Goal: Information Seeking & Learning: Learn about a topic

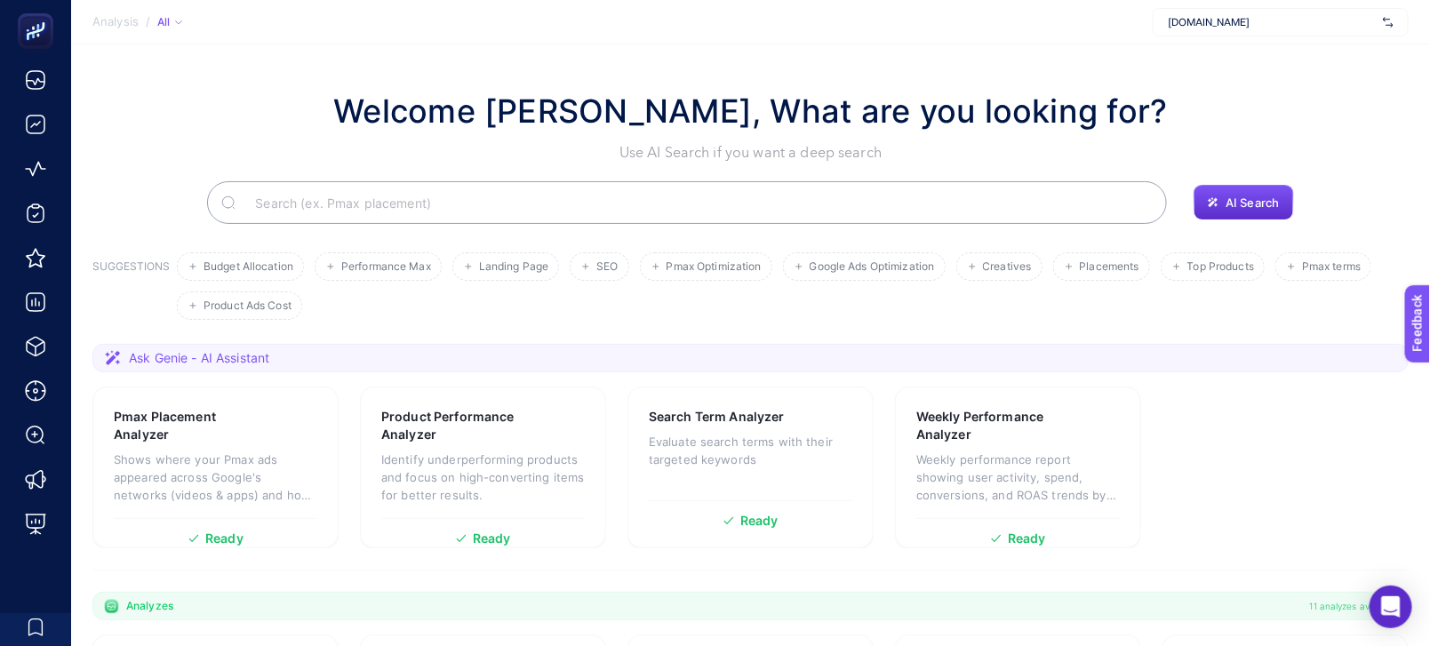
click at [386, 196] on input "Search" at bounding box center [697, 203] width 912 height 50
click at [1231, 193] on button "AI Search" at bounding box center [1244, 203] width 100 height 36
click at [990, 206] on input "Search" at bounding box center [697, 203] width 912 height 50
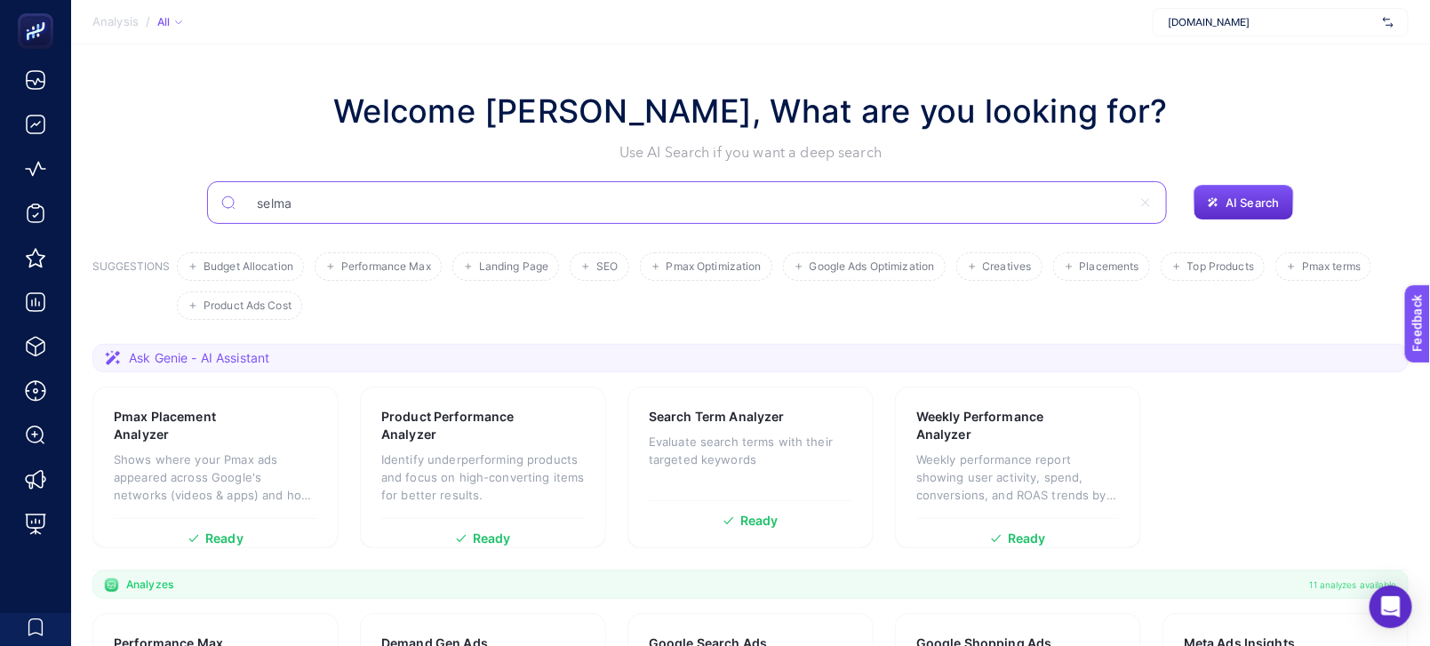
type input "selma"
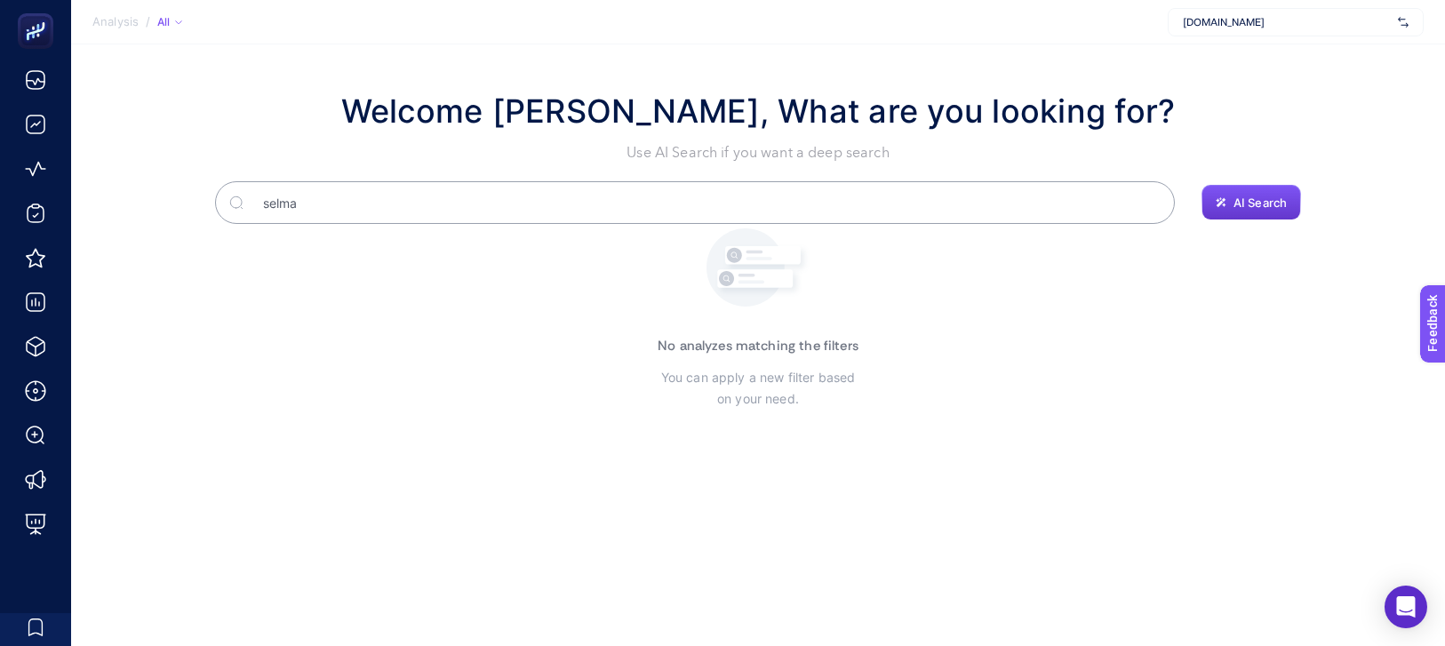
click at [1291, 208] on button "AI Search" at bounding box center [1252, 203] width 100 height 36
click at [799, 207] on input "selma" at bounding box center [705, 203] width 912 height 50
type input "s"
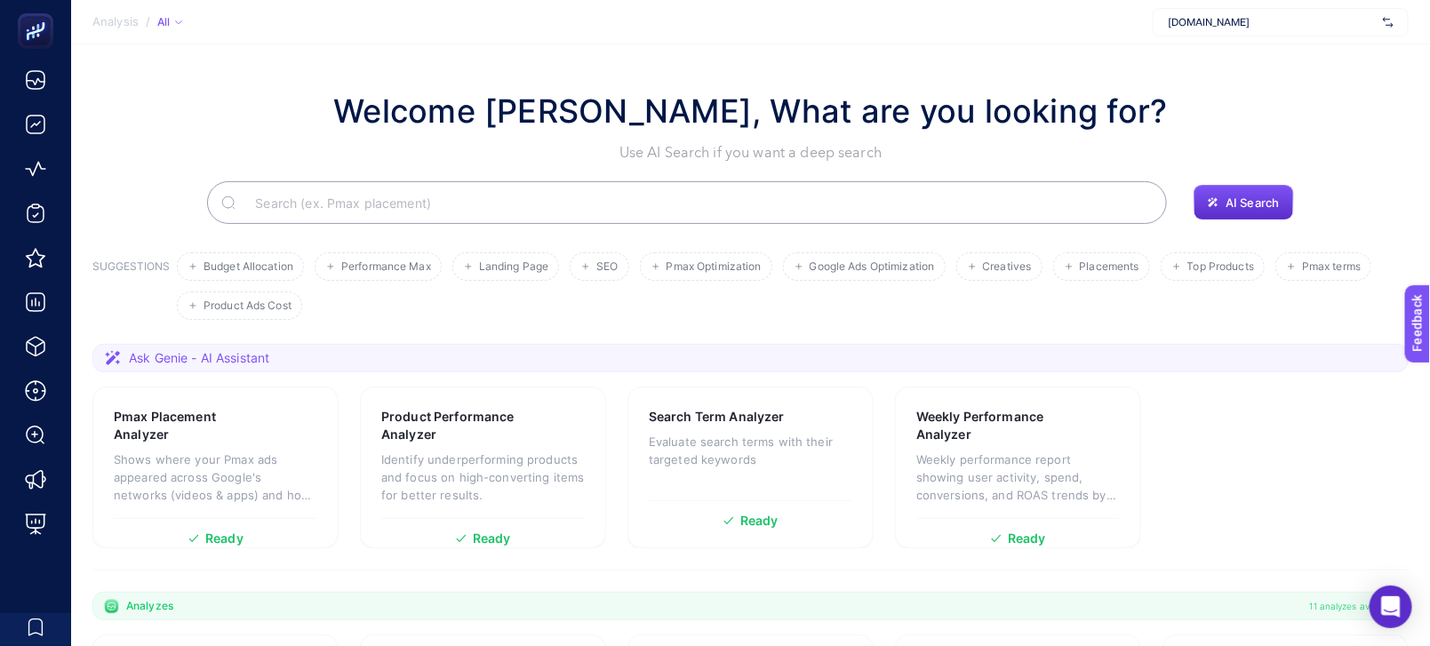
click at [419, 203] on input "Search" at bounding box center [697, 203] width 912 height 50
click at [237, 529] on div "Ready" at bounding box center [216, 531] width 204 height 27
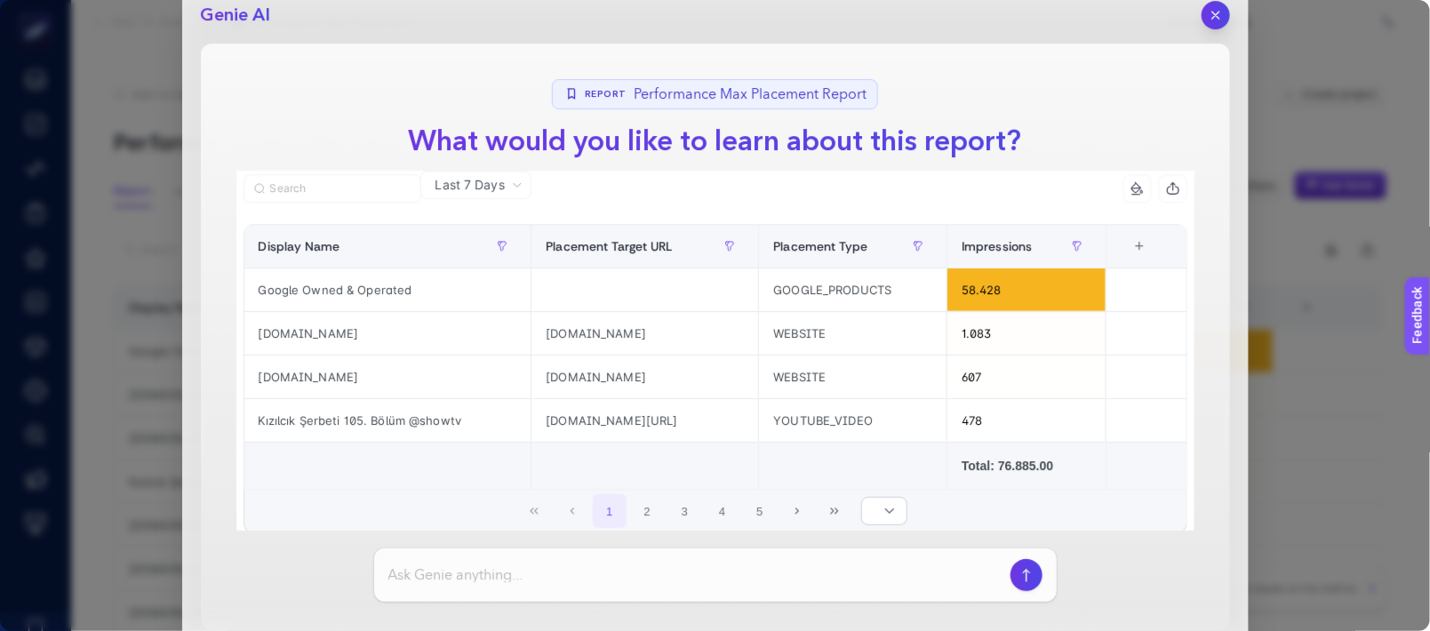
click at [569, 572] on input at bounding box center [695, 574] width 615 height 21
type input "son [DEMOGRAPHIC_DATA] günde en çok satanl"
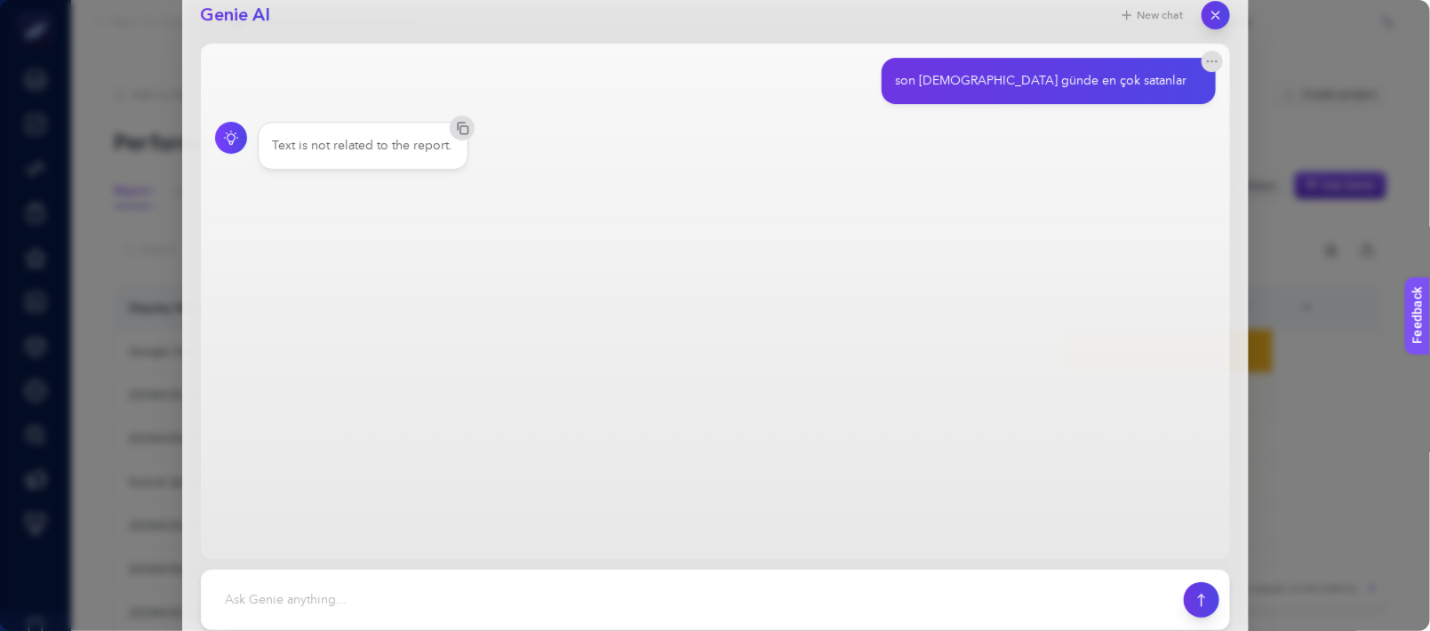
click at [568, 571] on footer at bounding box center [715, 600] width 1029 height 60
click at [568, 584] on textarea at bounding box center [693, 599] width 962 height 39
drag, startPoint x: 1029, startPoint y: 83, endPoint x: 1140, endPoint y: 79, distance: 110.3
click at [1140, 79] on div "son [DEMOGRAPHIC_DATA] günde en çok satanlar" at bounding box center [1042, 81] width 292 height 18
copy div "son [DEMOGRAPHIC_DATA] günde en çok"
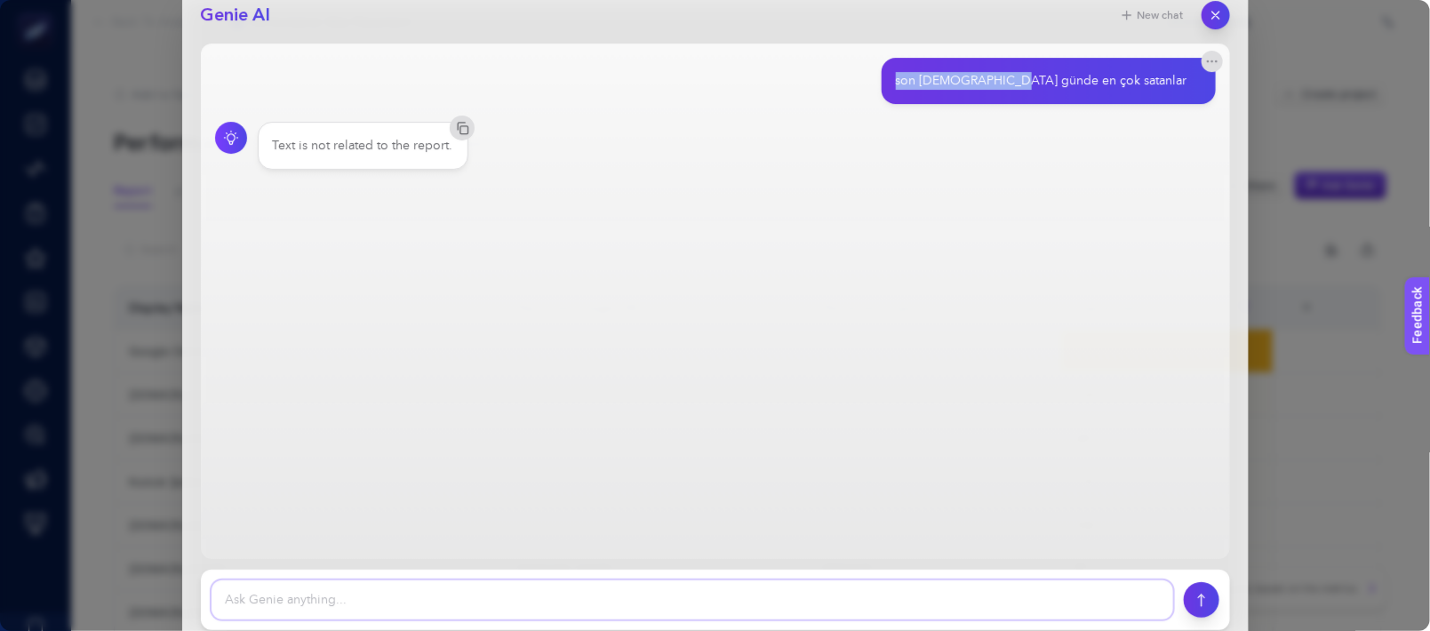
click at [613, 584] on textarea at bounding box center [693, 599] width 962 height 39
click at [620, 601] on textarea at bounding box center [693, 599] width 962 height 39
paste textarea "son [DEMOGRAPHIC_DATA] günde en çok"
type textarea "son [DEMOGRAPHIC_DATA] günde en çok satan ürünler"
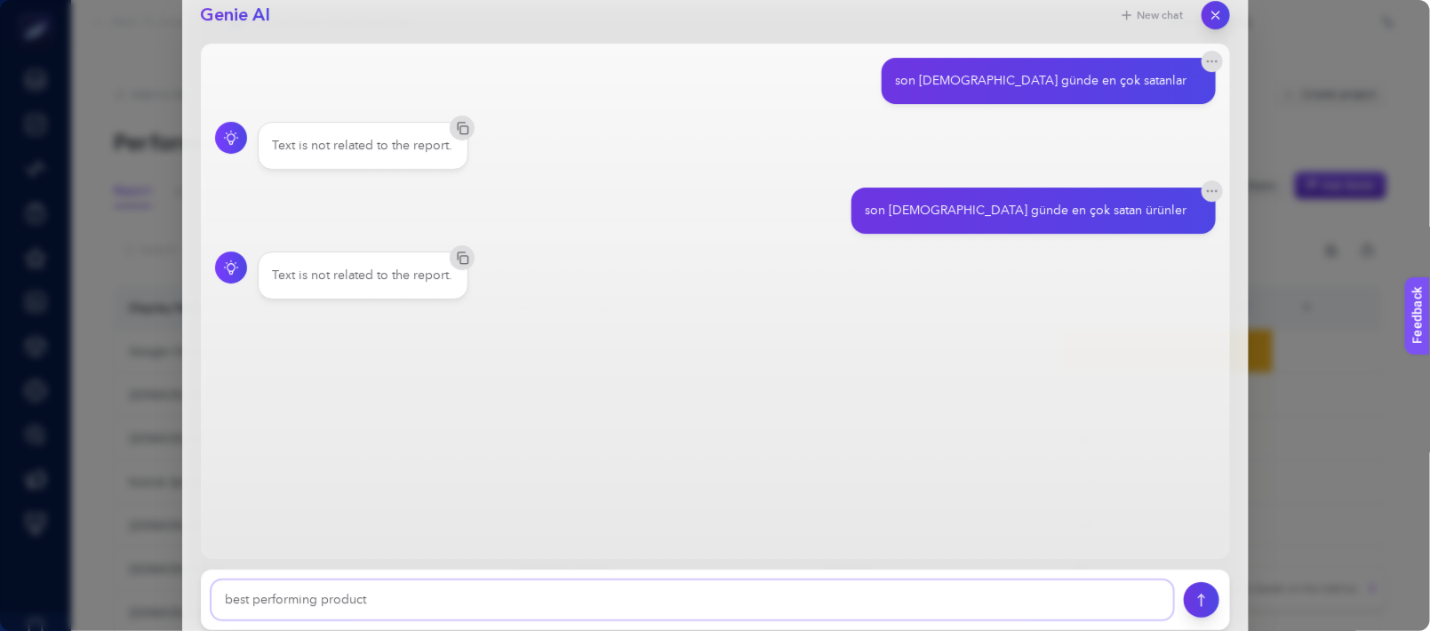
type textarea "best performing products"
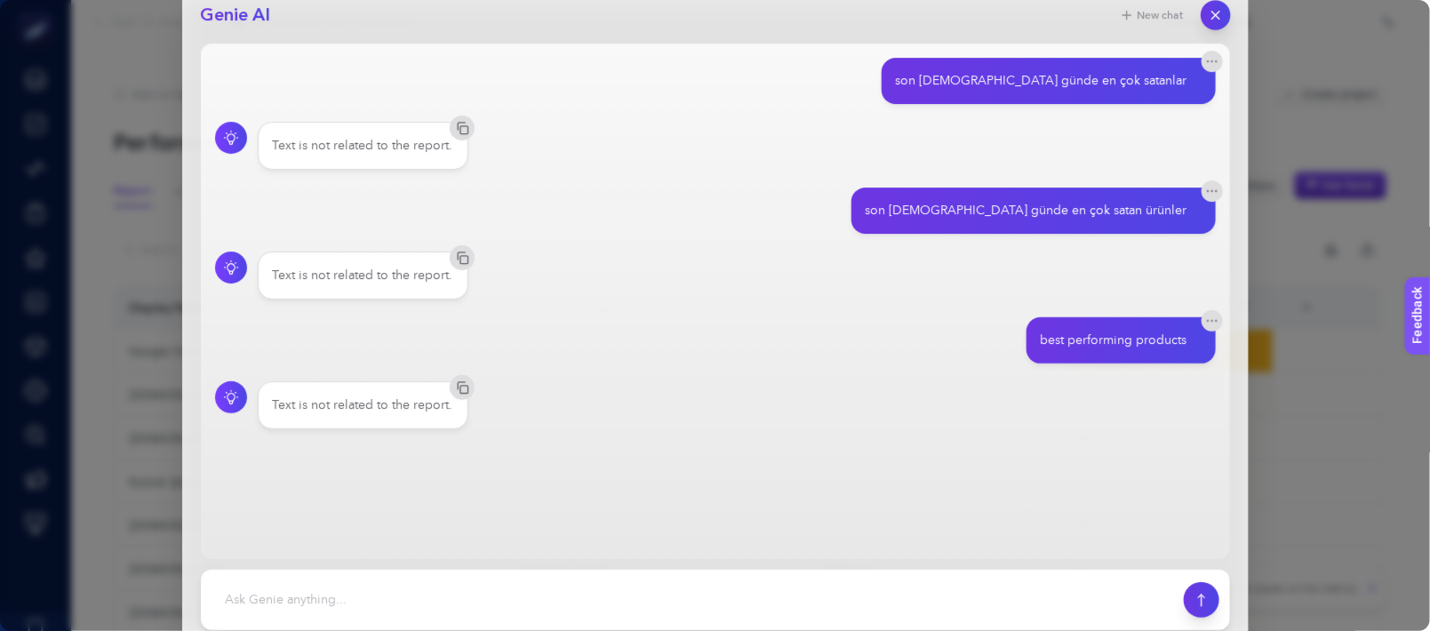
click at [1212, 4] on button "button" at bounding box center [1216, 15] width 30 height 30
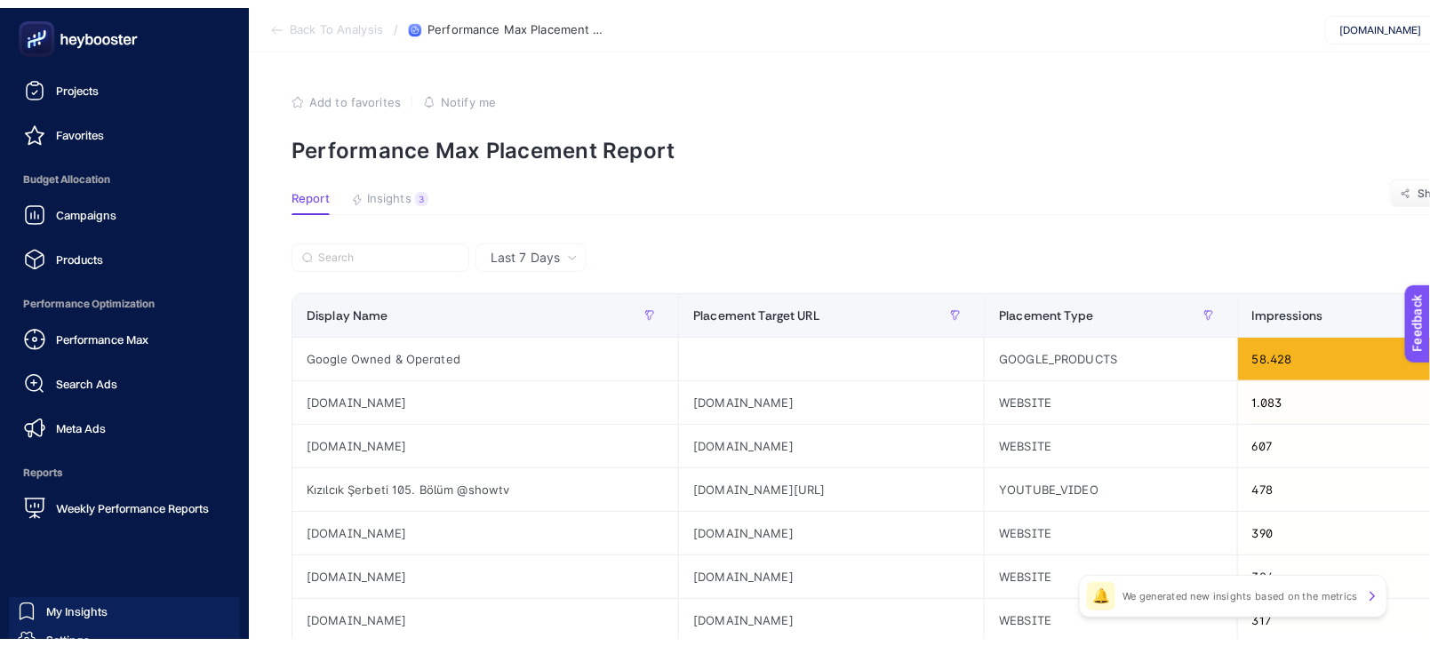
scroll to position [187, 0]
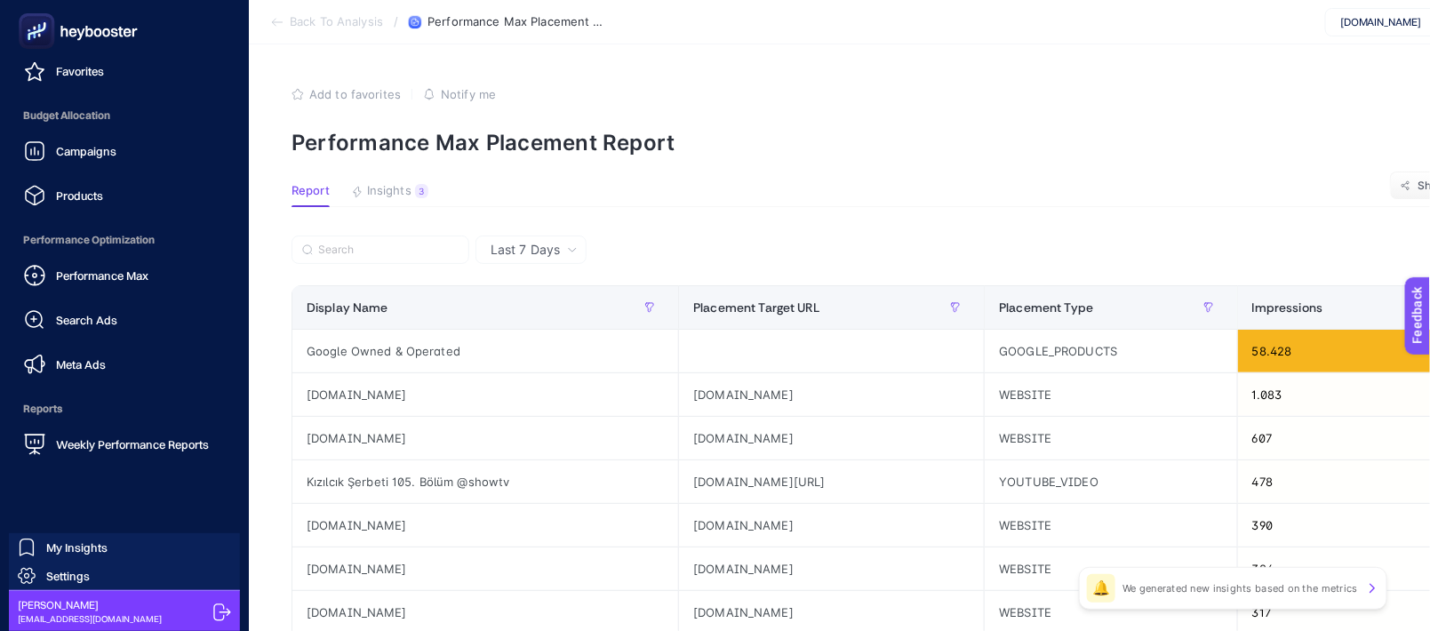
click at [95, 38] on icon at bounding box center [78, 31] width 128 height 36
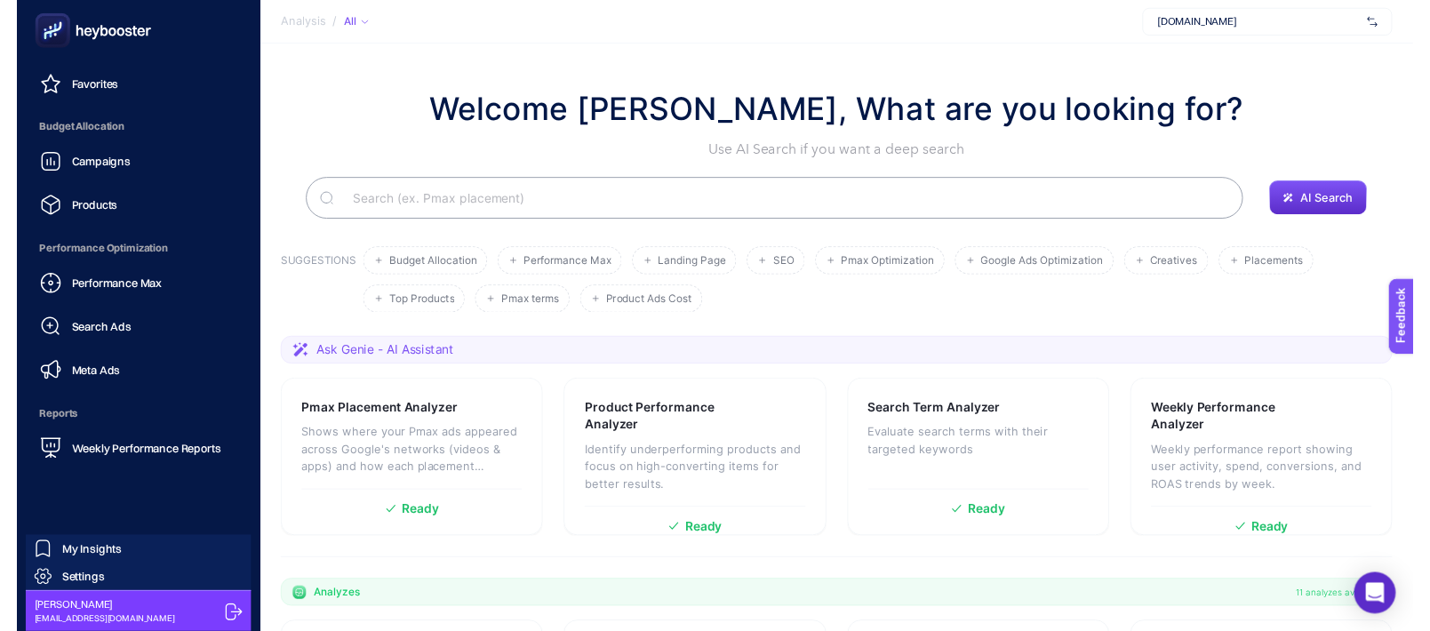
scroll to position [66, 0]
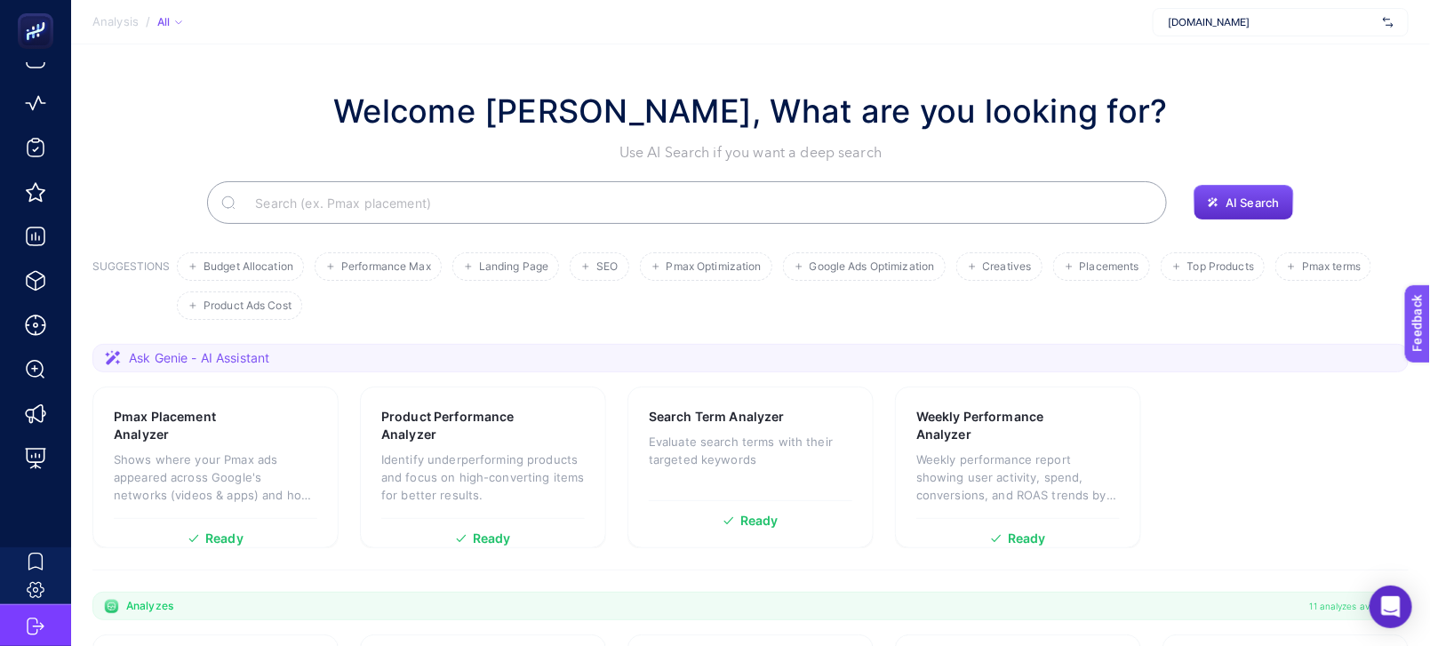
click at [542, 200] on input "Search" at bounding box center [697, 203] width 912 height 50
click at [507, 524] on div "Ready" at bounding box center [483, 531] width 204 height 27
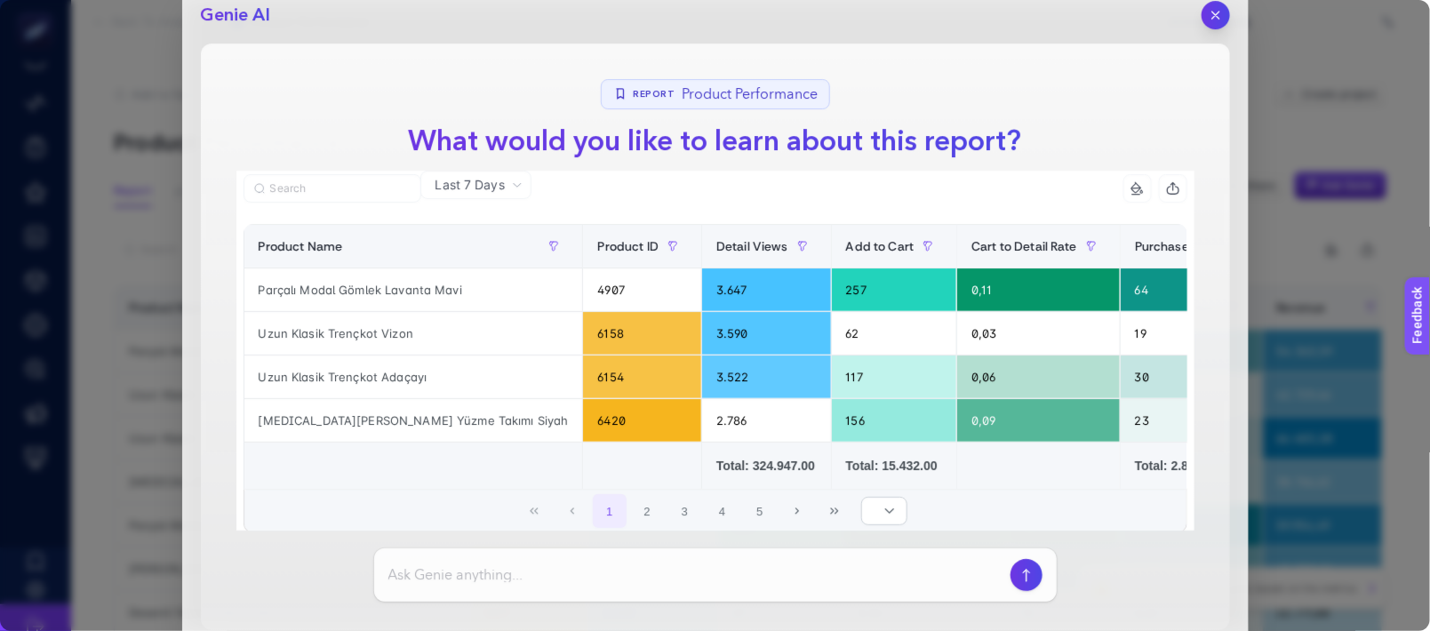
click at [691, 582] on input at bounding box center [695, 574] width 615 height 21
type input "s"
type input "en çok satan ürün"
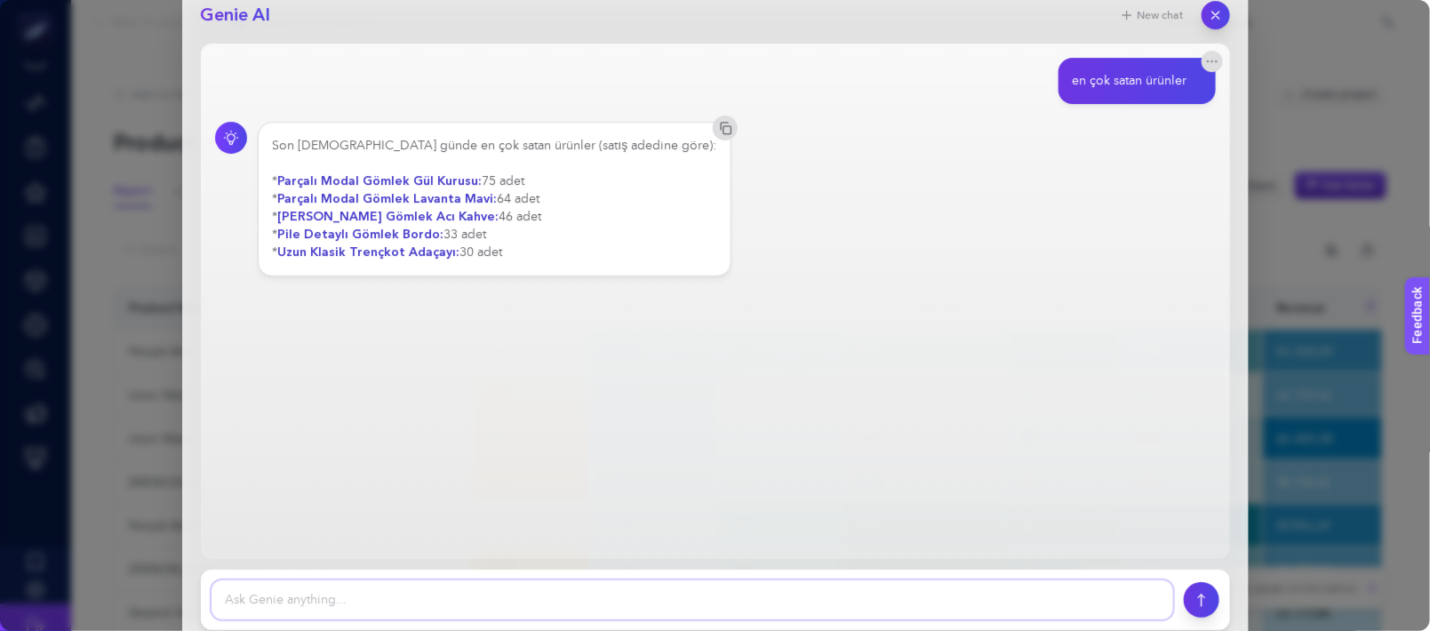
click at [516, 598] on textarea at bounding box center [693, 599] width 962 height 39
type textarea "son [DEMOGRAPHIC_DATA] gün hareketsiz ürünler"
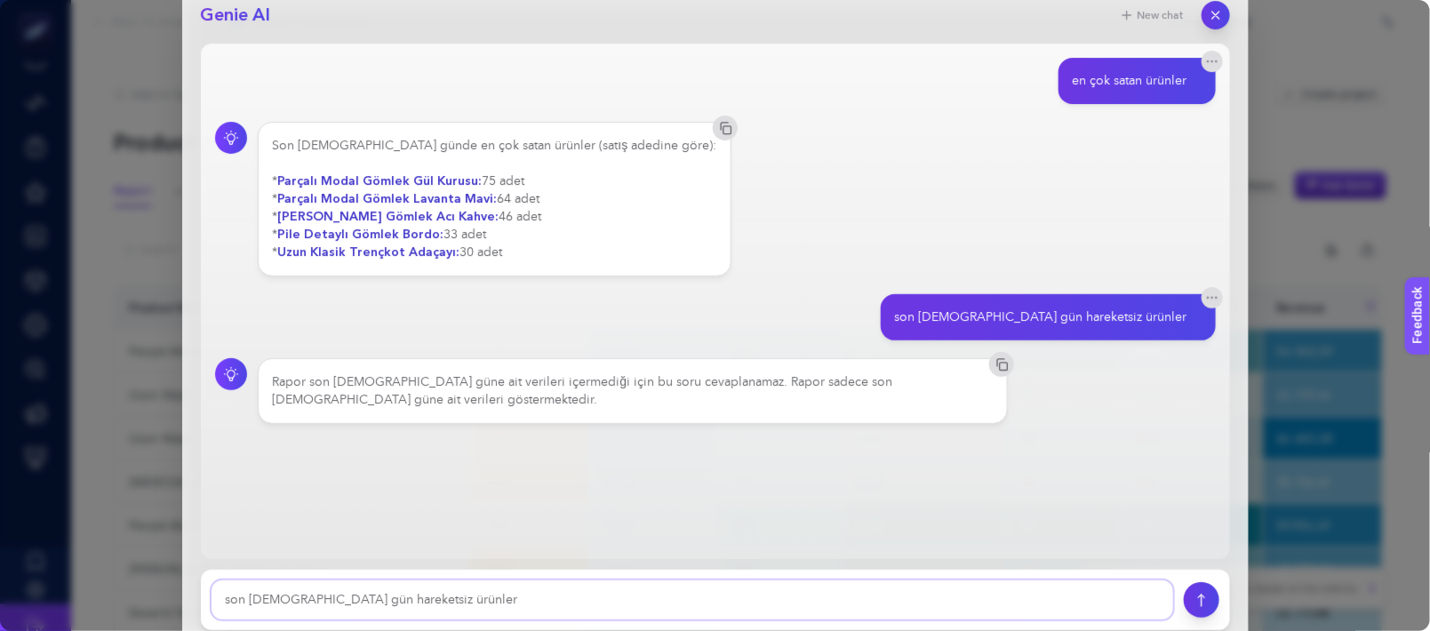
type textarea "son [DEMOGRAPHIC_DATA] gün hareketsiz ürünler"
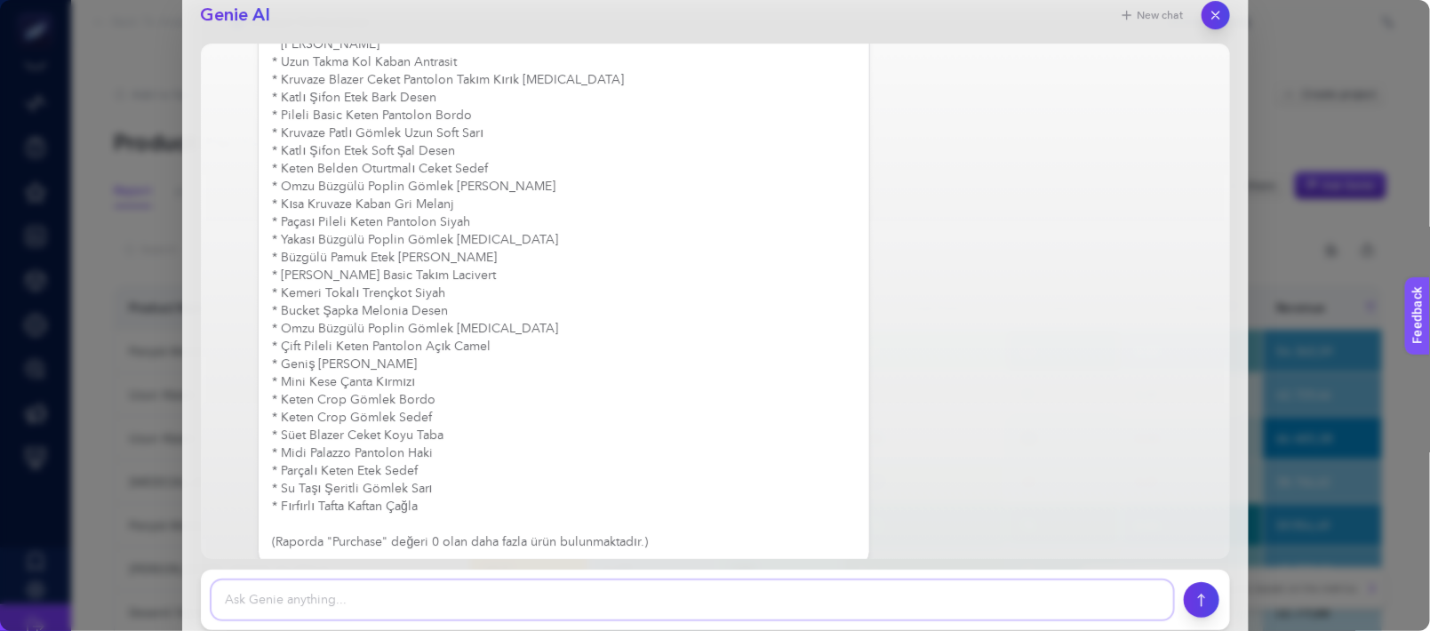
scroll to position [1108, 0]
click at [1213, 12] on icon "button" at bounding box center [1215, 15] width 7 height 7
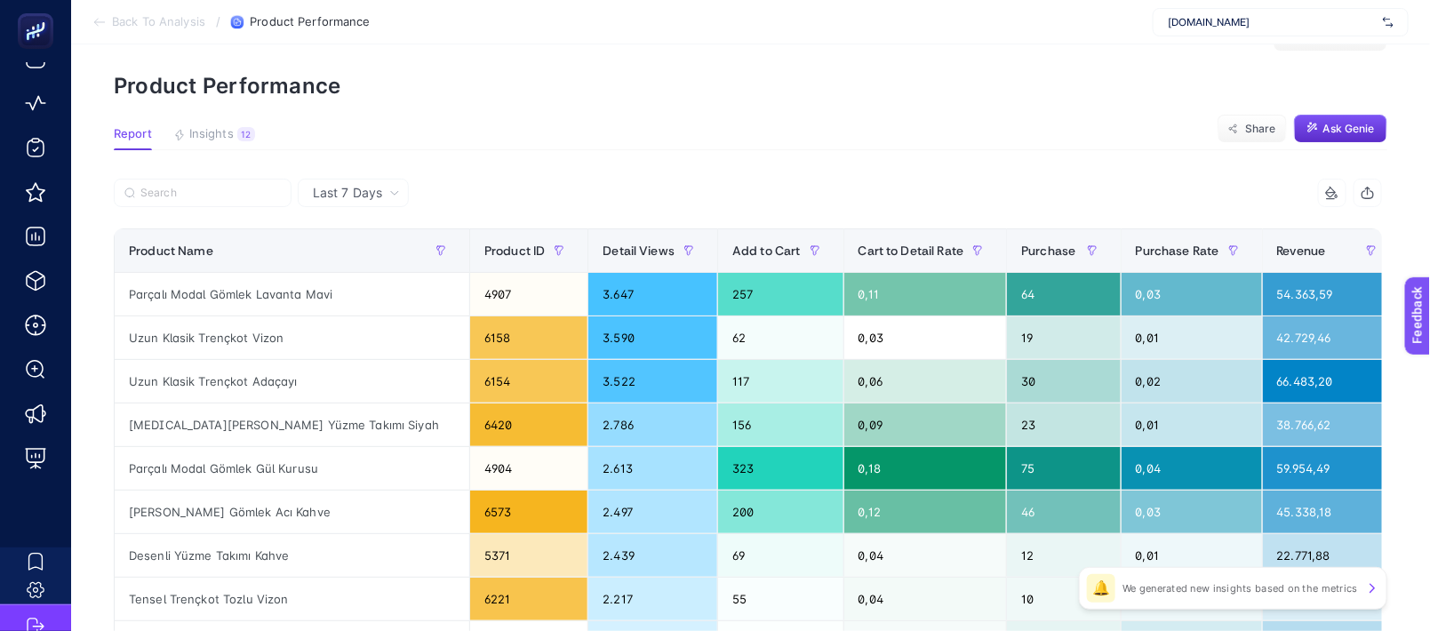
scroll to position [99, 0]
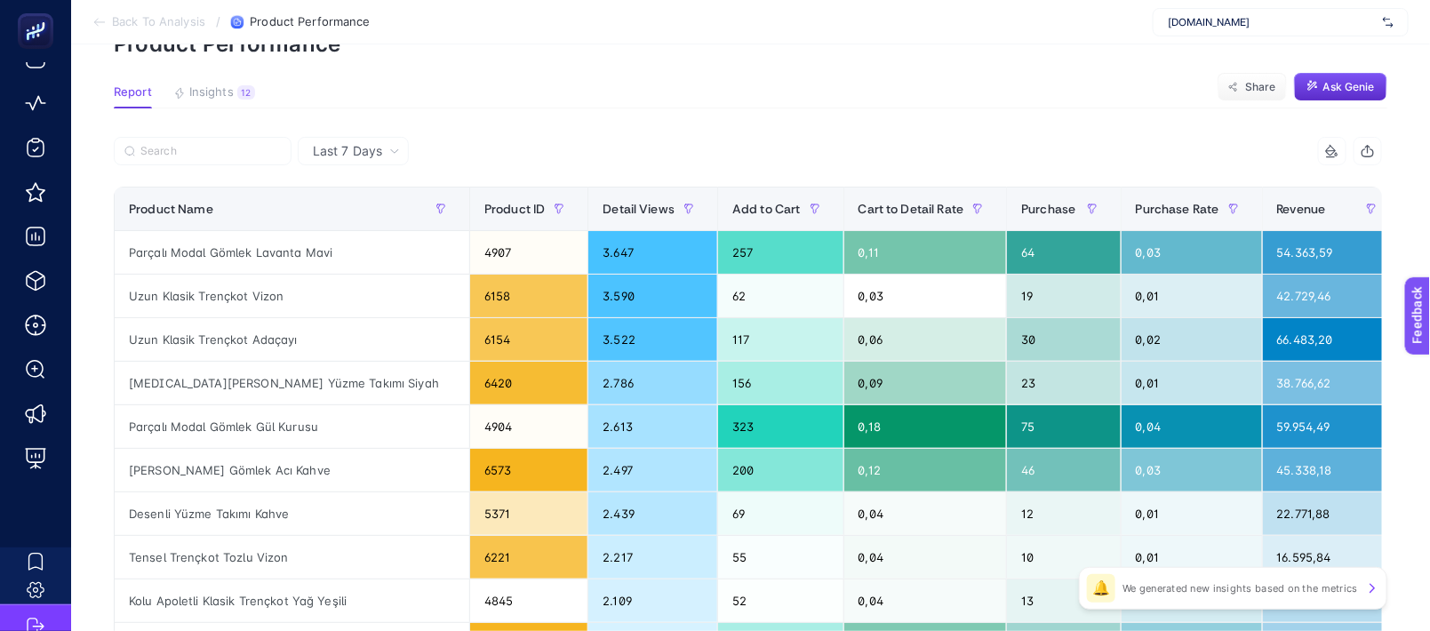
click at [391, 146] on icon at bounding box center [394, 151] width 11 height 11
click at [468, 122] on article "Add to favorites false Notify me Create project Product Performance Report Insi…" at bounding box center [750, 640] width 1359 height 1389
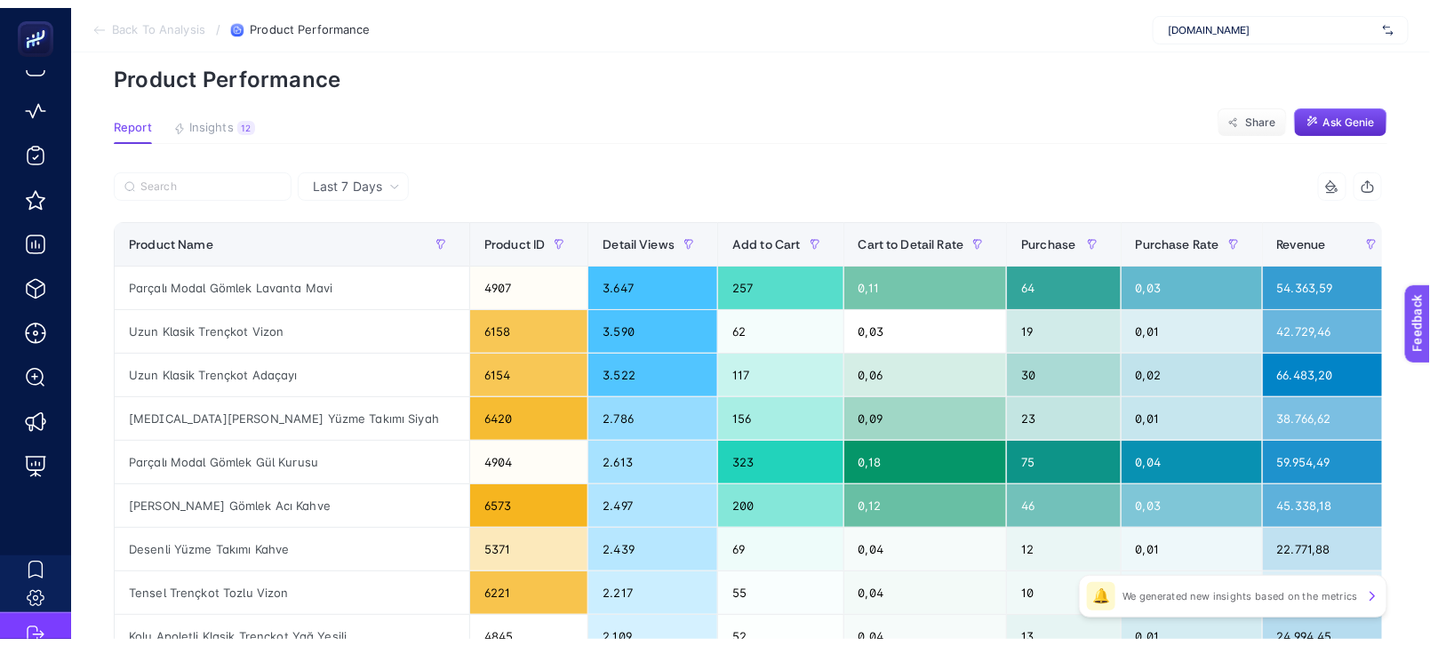
scroll to position [0, 0]
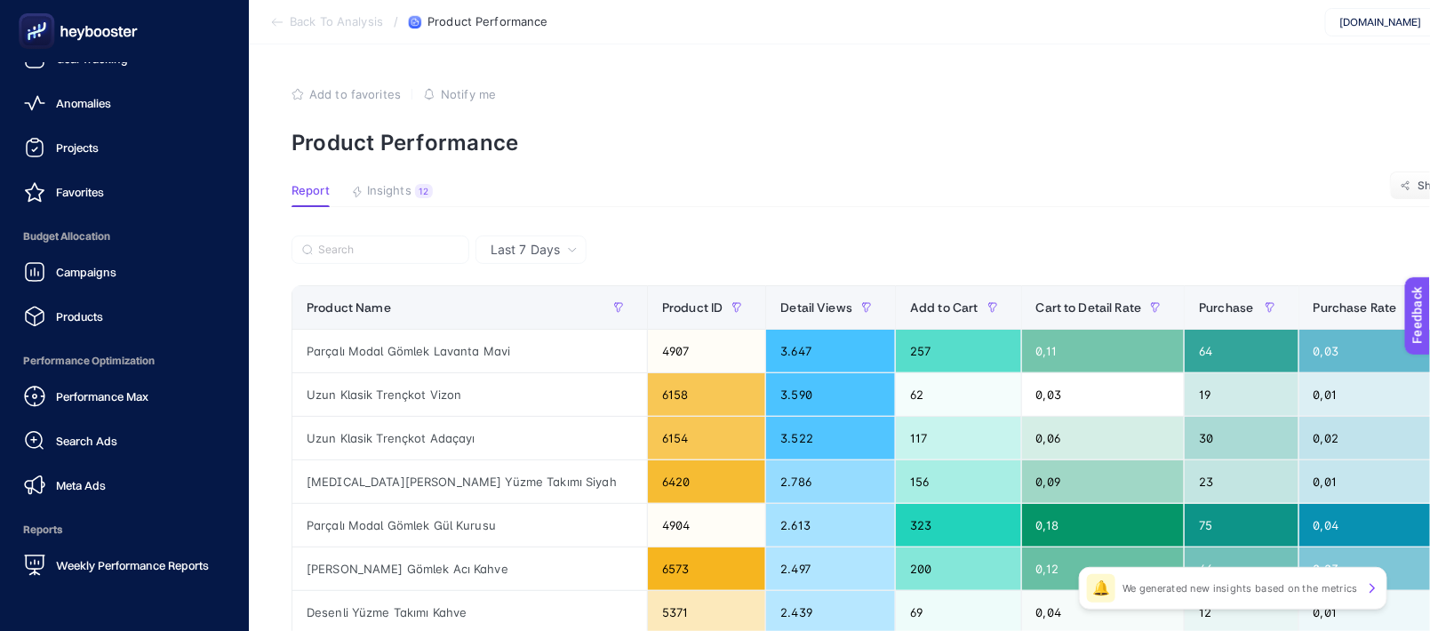
click at [106, 32] on icon at bounding box center [78, 31] width 128 height 36
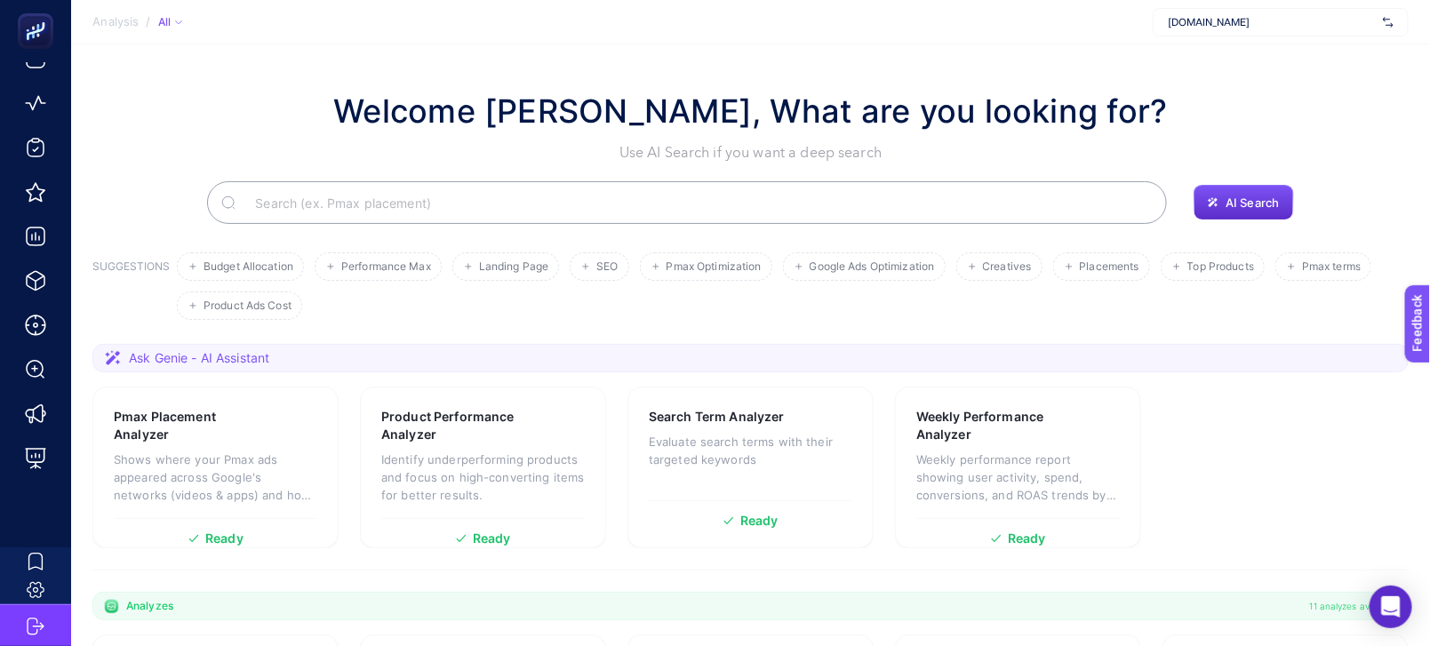
click at [525, 215] on input "Search" at bounding box center [697, 203] width 912 height 50
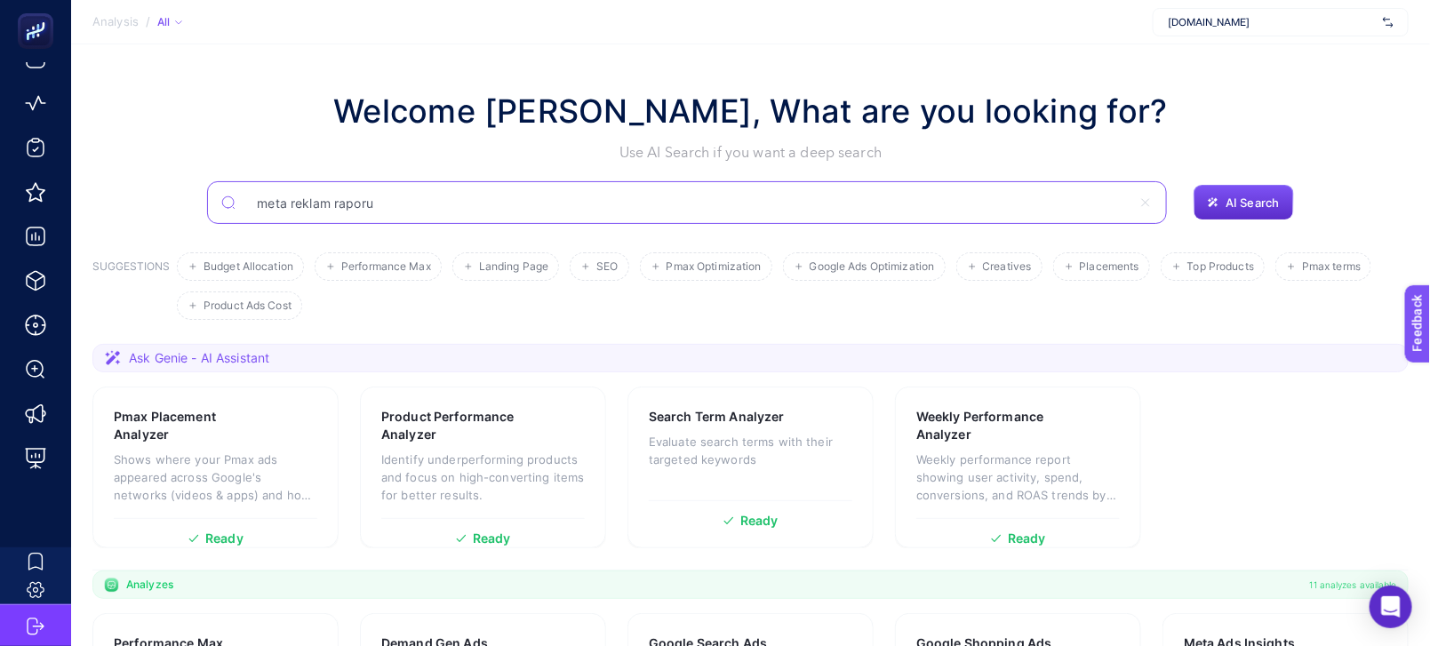
type input "meta reklam raporu"
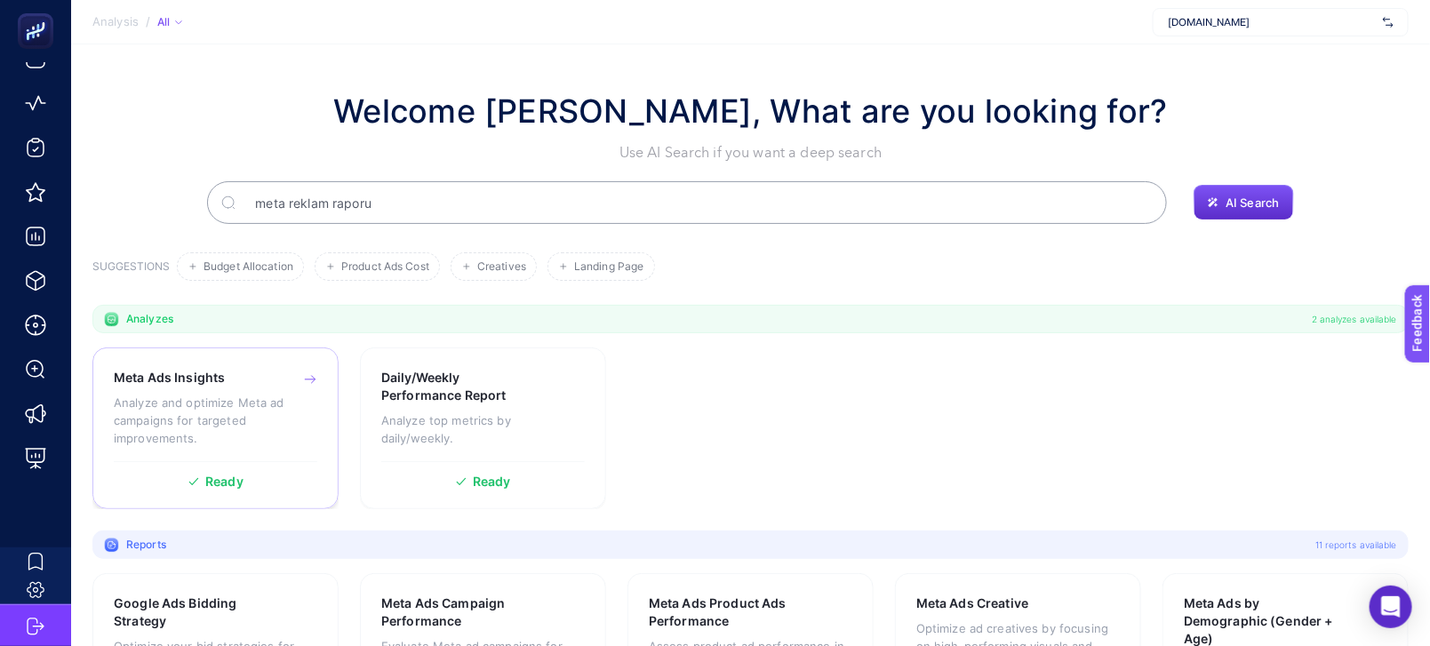
click at [249, 410] on p "Analyze and optimize Meta ad campaigns for targeted improvements." at bounding box center [216, 420] width 204 height 53
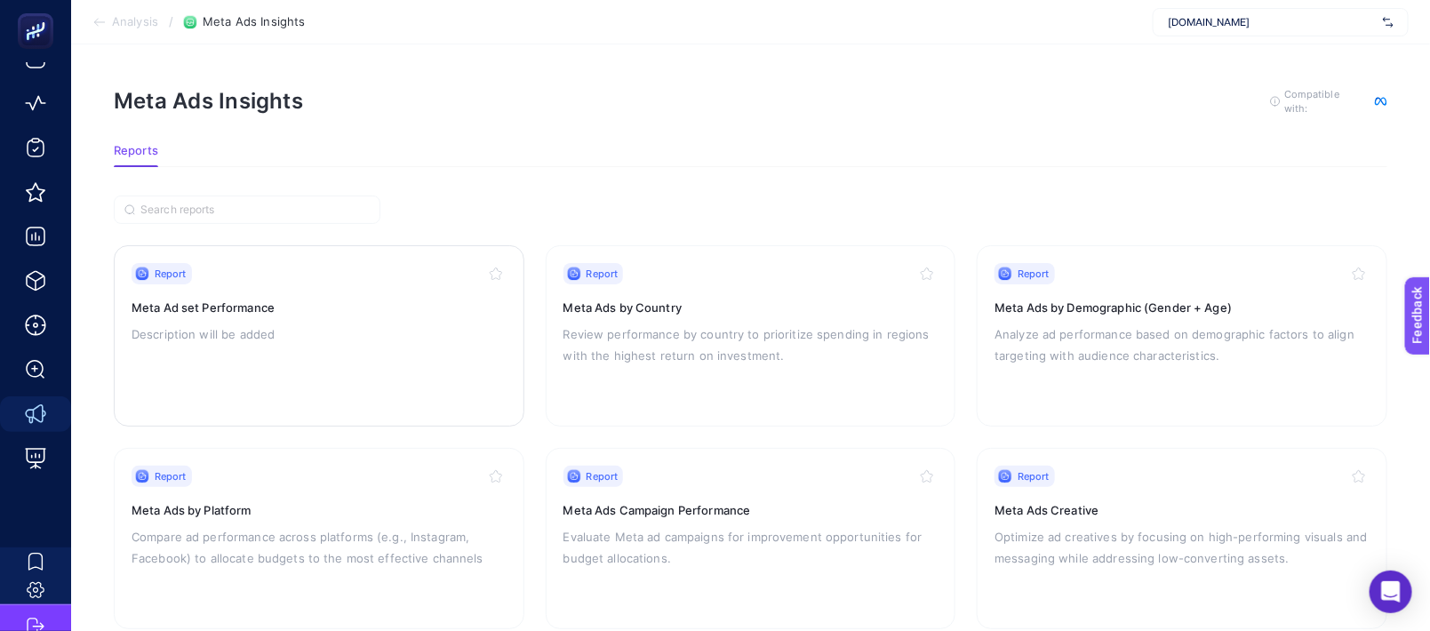
click at [335, 328] on p "Description will be added" at bounding box center [319, 334] width 375 height 21
